Goal: Information Seeking & Learning: Learn about a topic

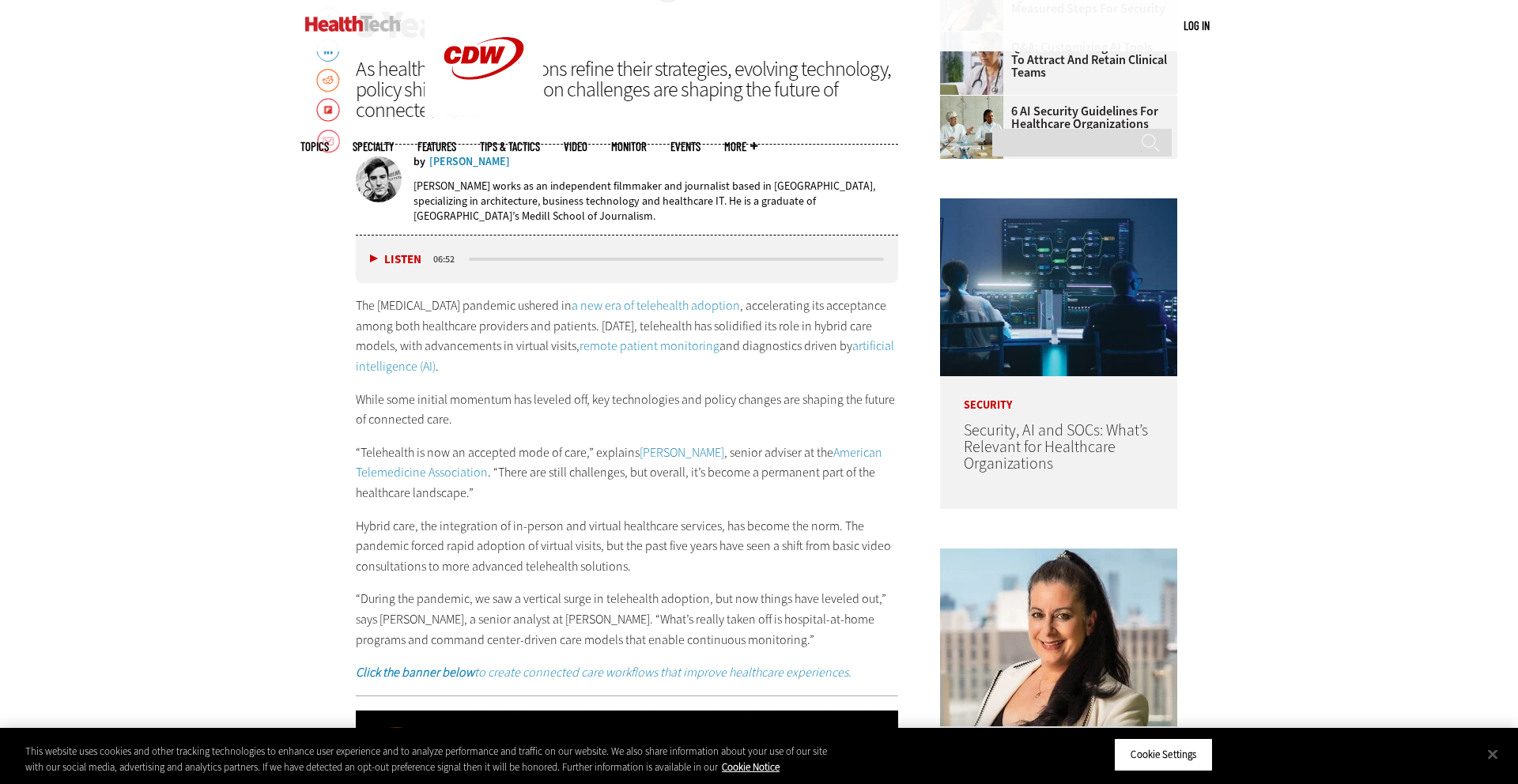
scroll to position [825, 0]
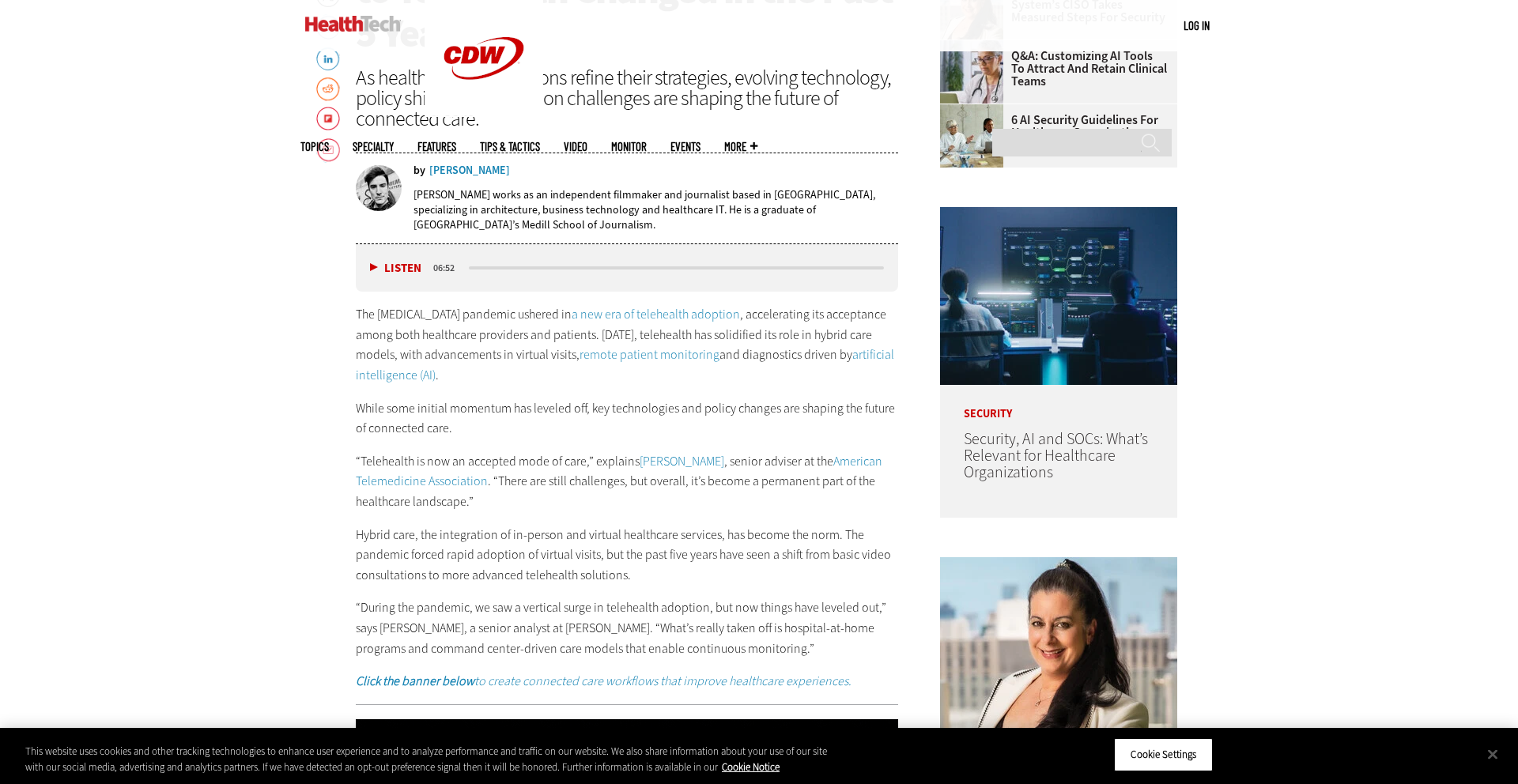
click at [374, 267] on button "Listen" at bounding box center [396, 268] width 51 height 12
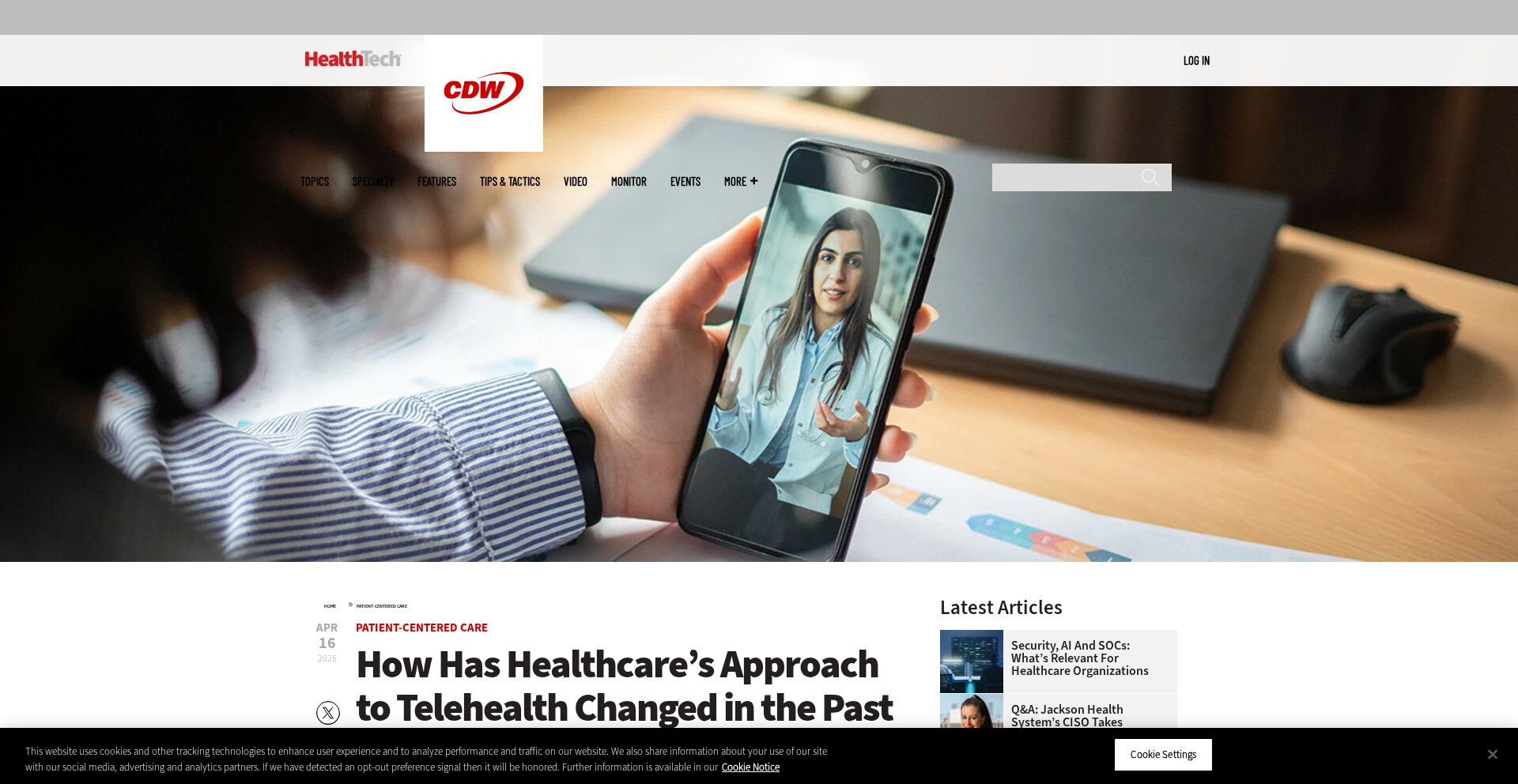
scroll to position [109, 0]
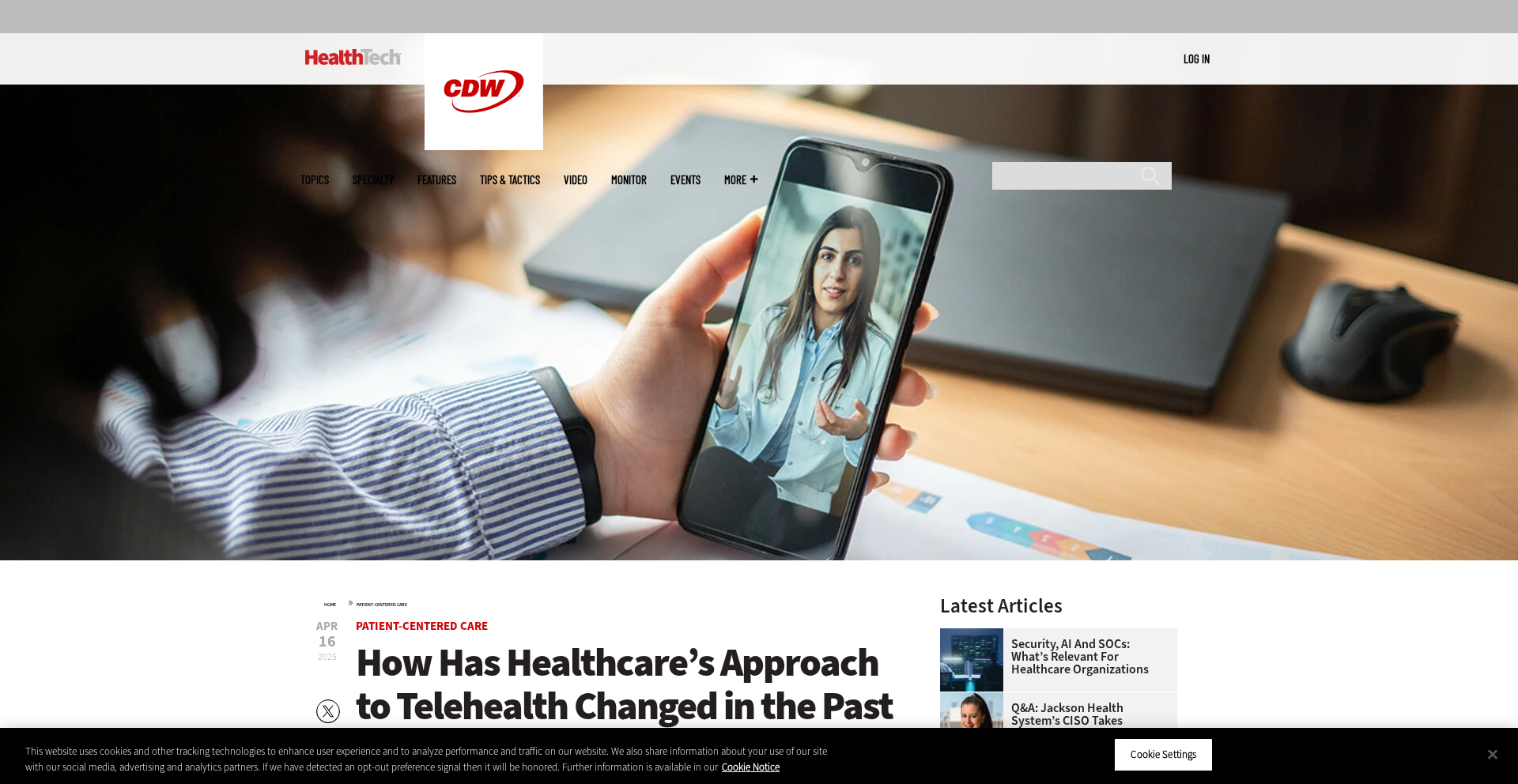
click at [340, 210] on img at bounding box center [759, 297] width 1518 height 527
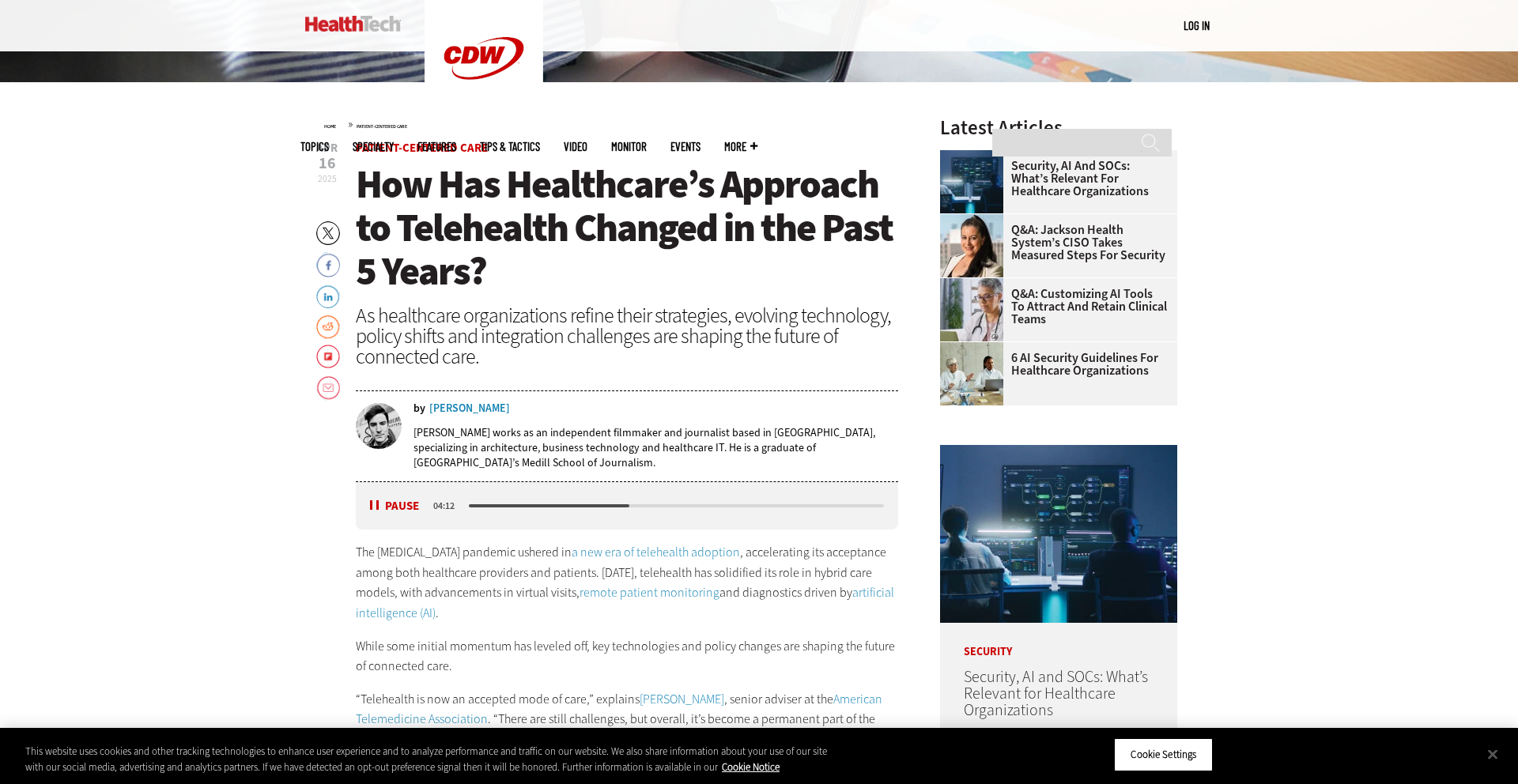
scroll to position [599, 0]
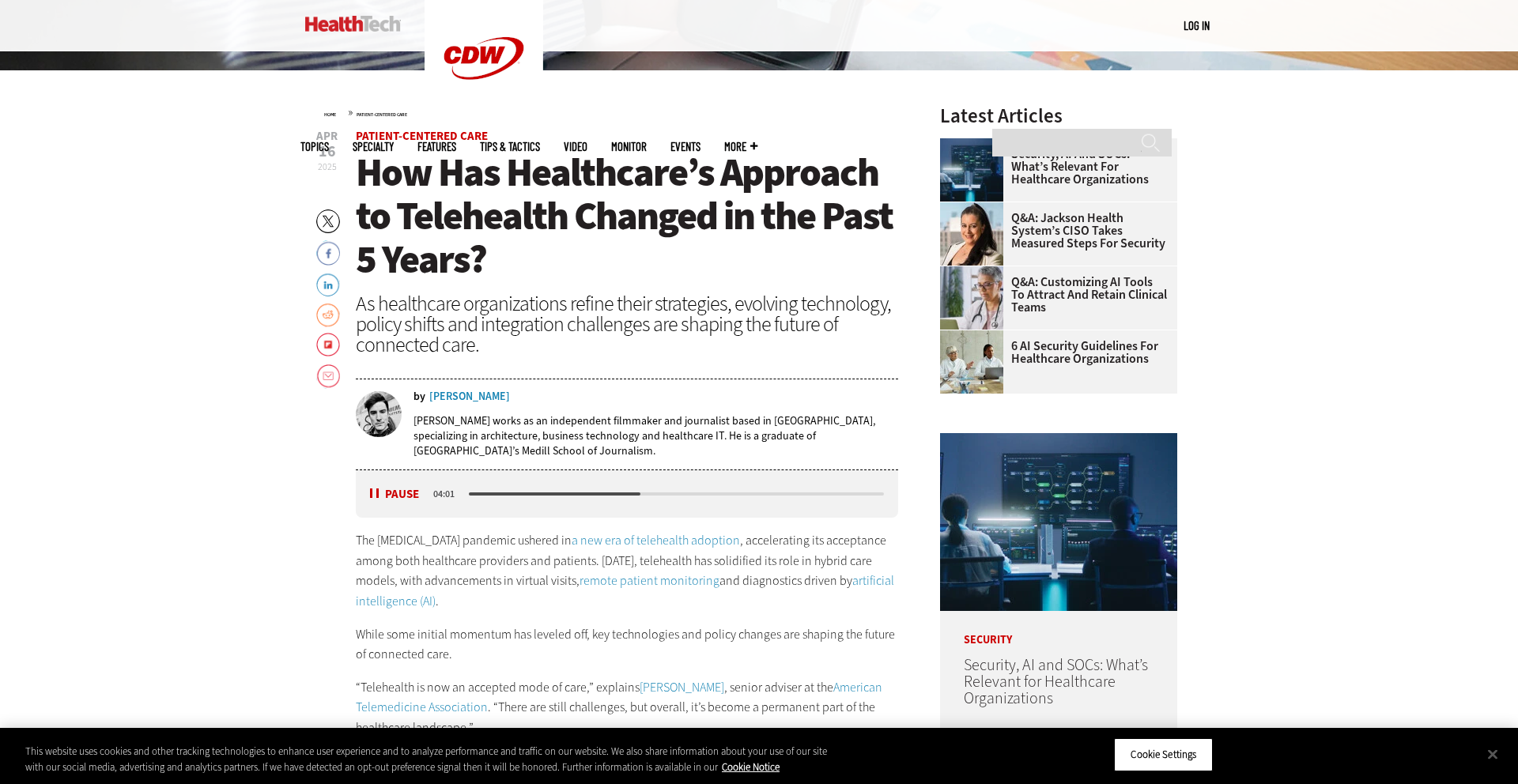
click at [330, 323] on link "Reddit" at bounding box center [328, 315] width 24 height 26
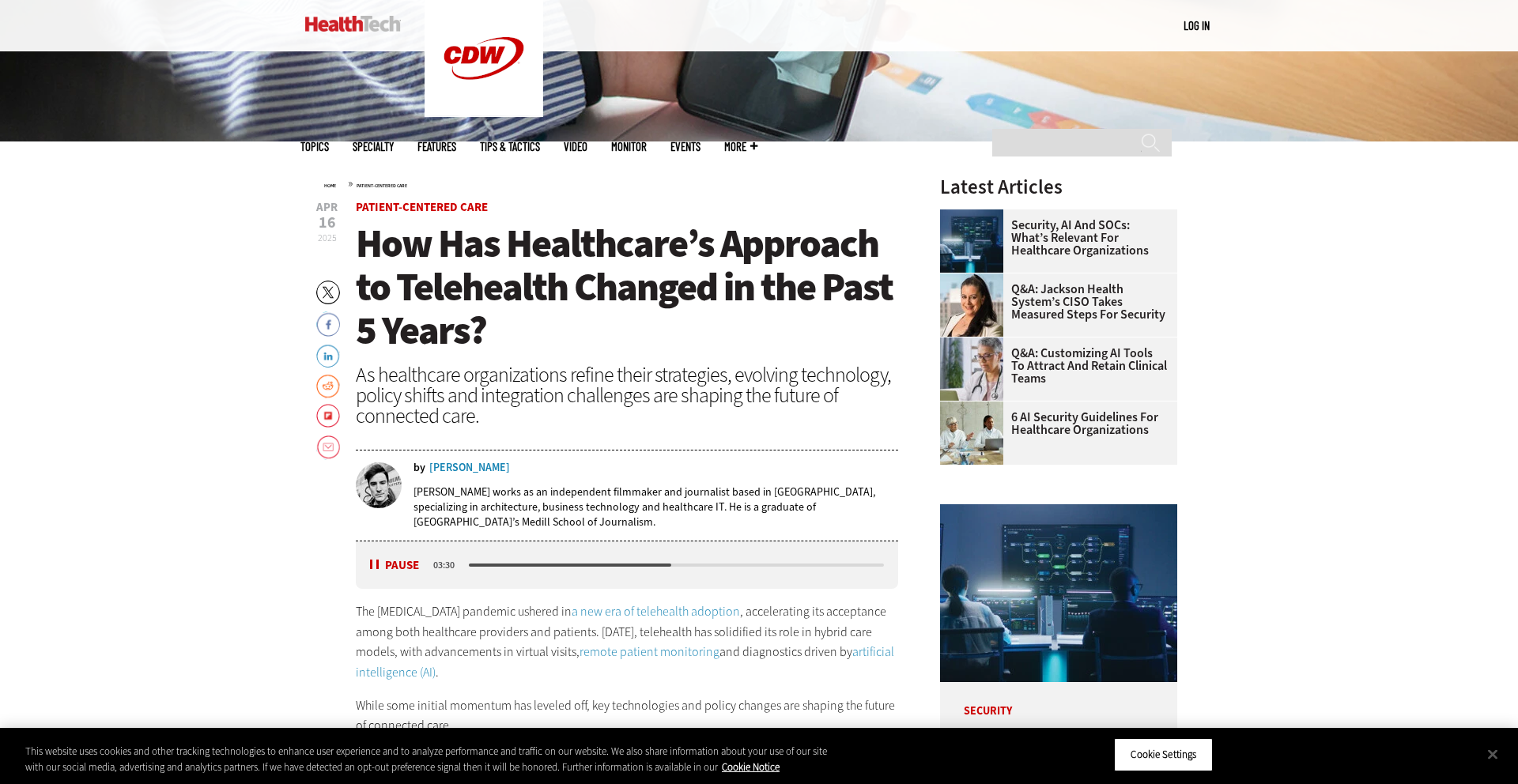
scroll to position [530, 0]
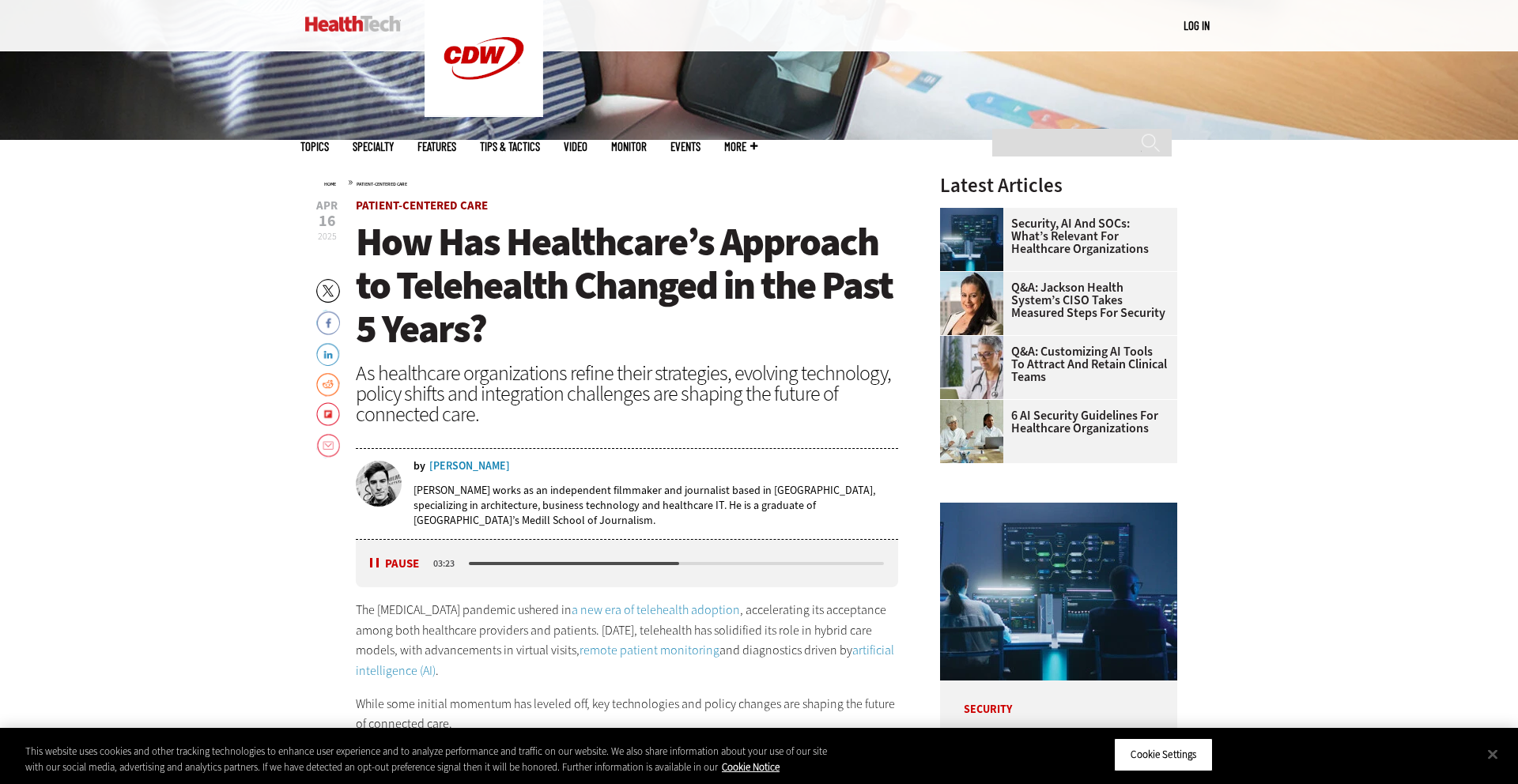
click at [403, 207] on link "Patient-Centered Care" at bounding box center [422, 205] width 132 height 16
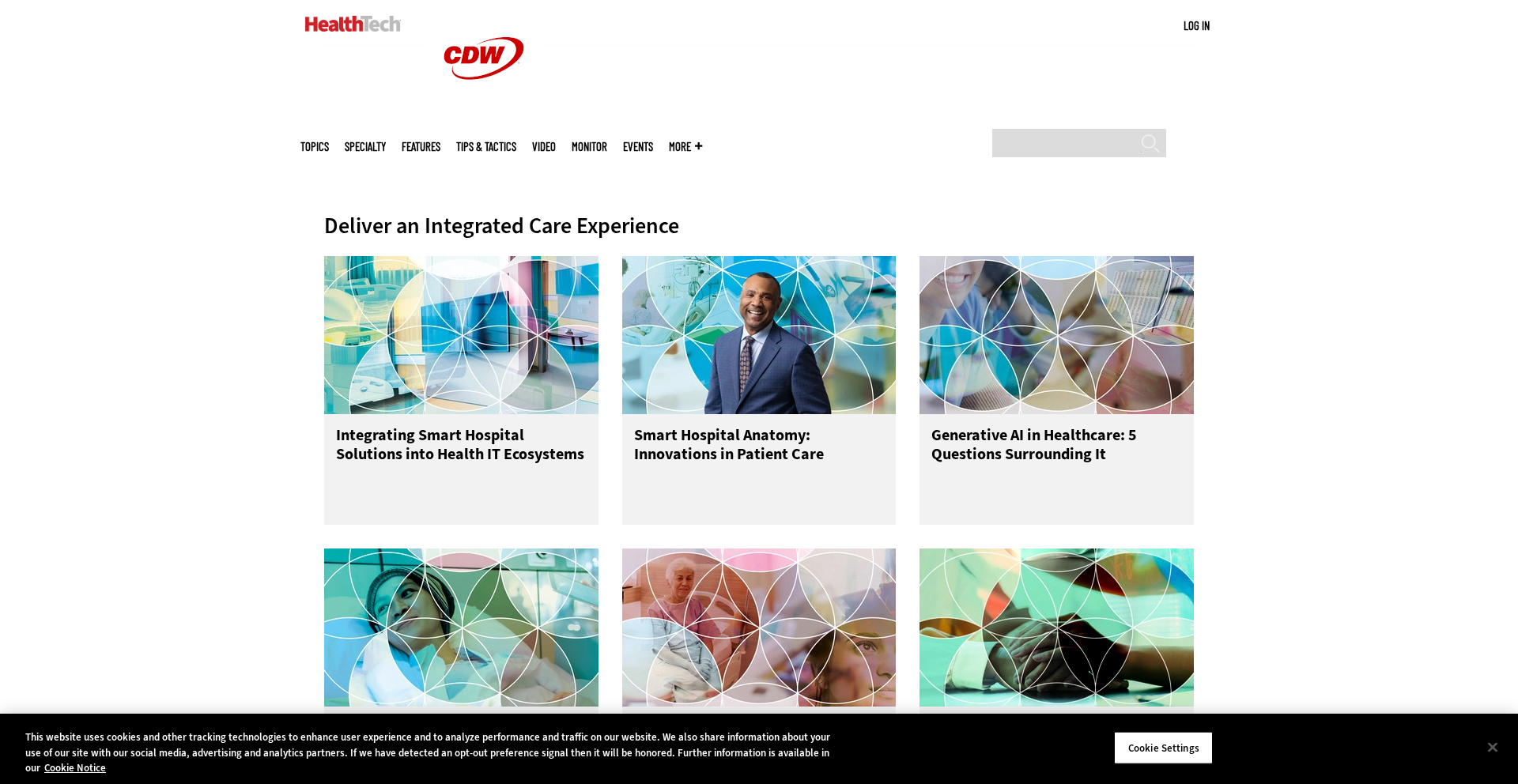
scroll to position [443, 0]
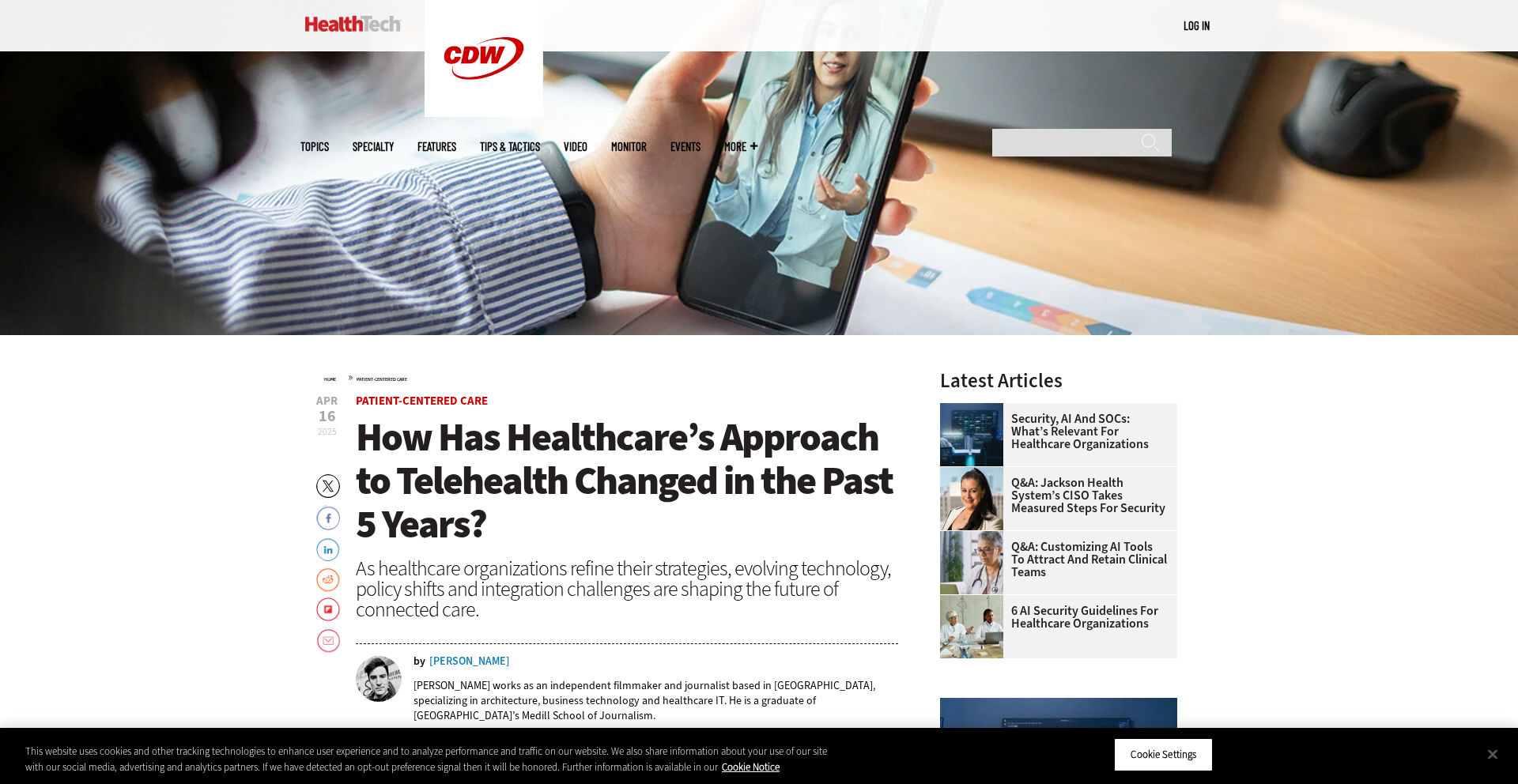
scroll to position [337, 0]
